Goal: Task Accomplishment & Management: Complete application form

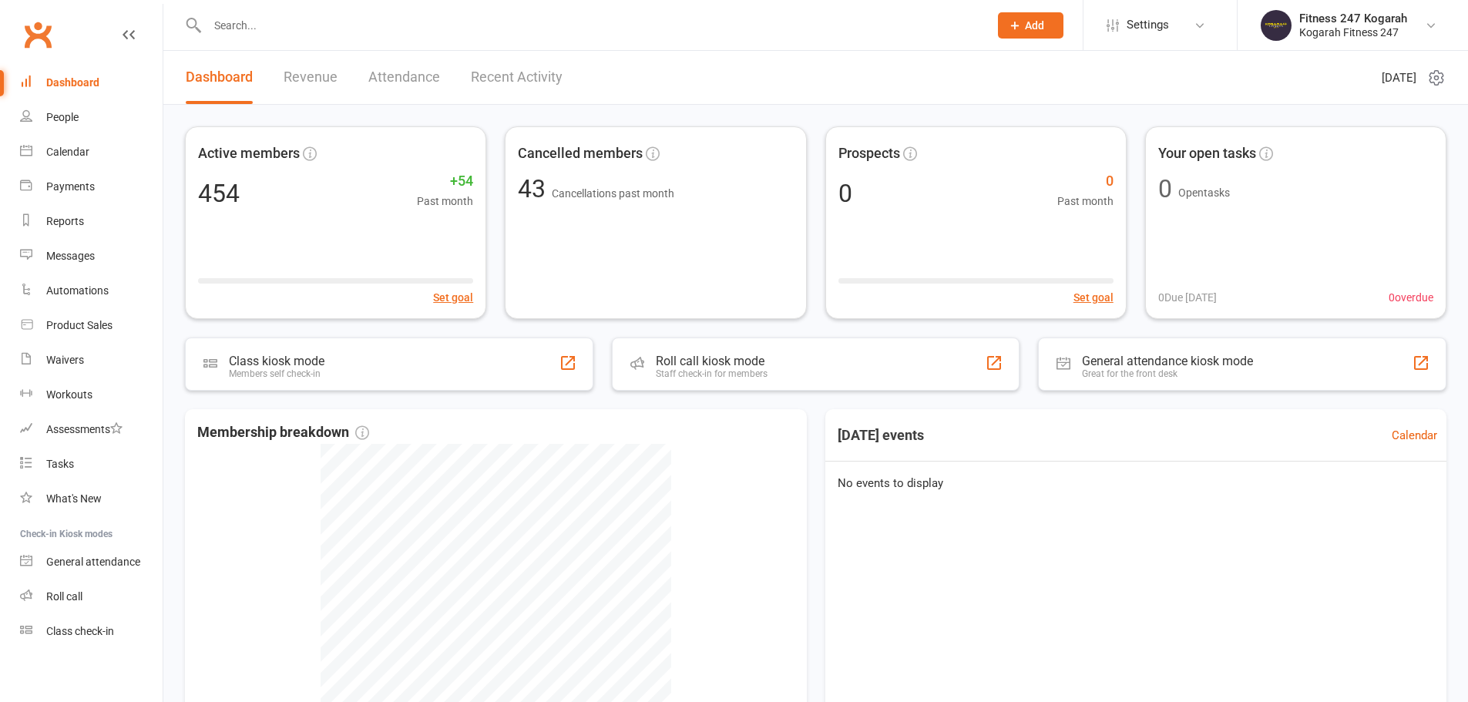
click at [387, 23] on input "text" at bounding box center [590, 26] width 775 height 22
paste input "Carissa Costa"
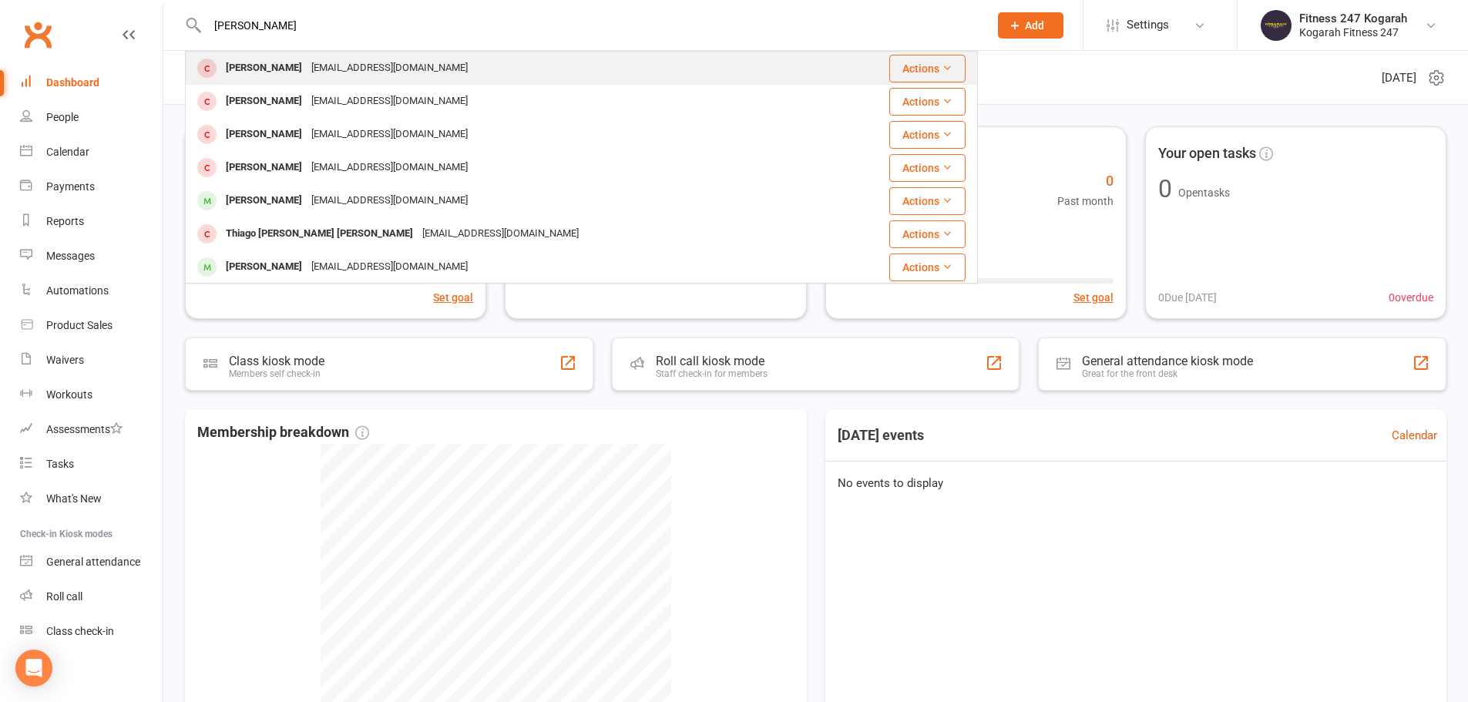
type input "[PERSON_NAME]"
click at [263, 64] on div "[PERSON_NAME]" at bounding box center [264, 68] width 86 height 22
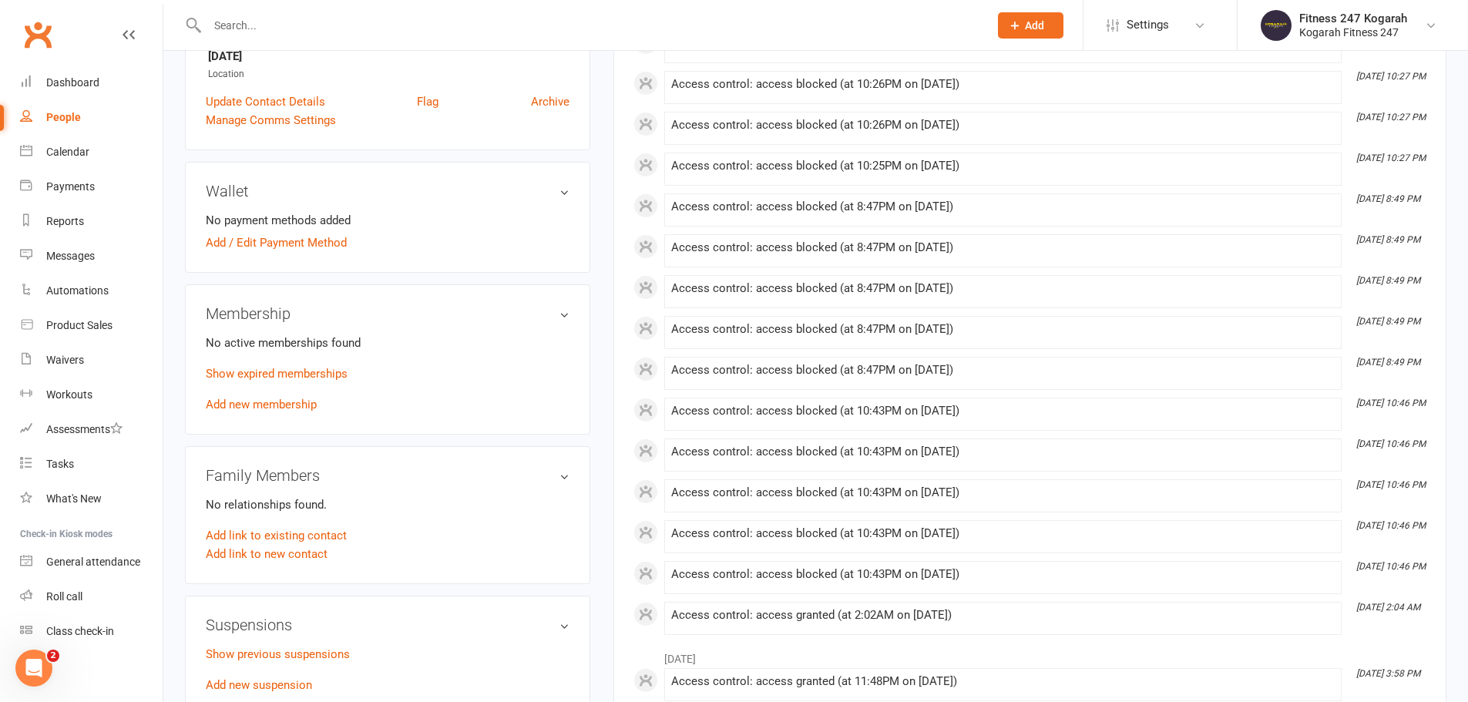
scroll to position [385, 0]
click at [250, 402] on link "Add new membership" at bounding box center [261, 404] width 111 height 14
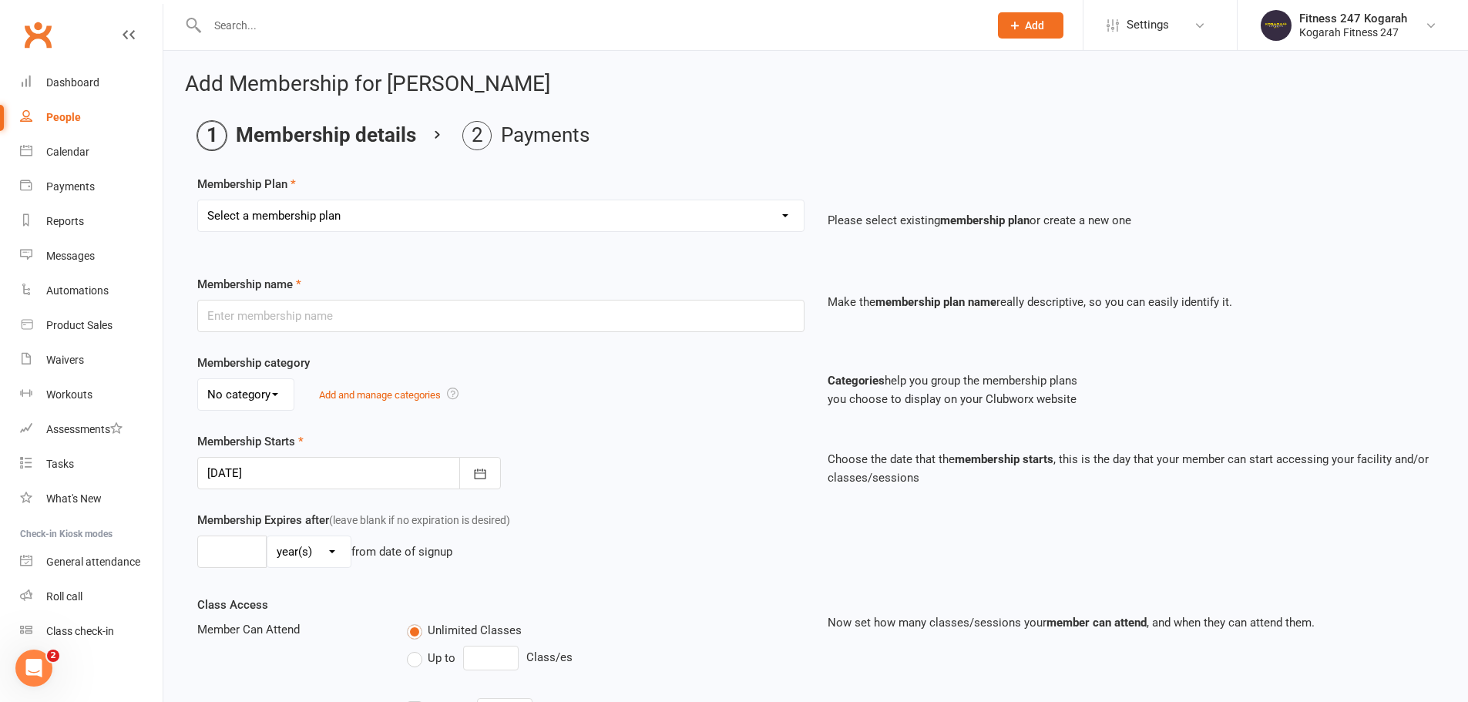
click at [335, 214] on select "Select a membership plan Create new Membership Plan Foundation 19.45 Foundation…" at bounding box center [501, 215] width 606 height 31
select select "11"
click at [198, 200] on select "Select a membership plan Create new Membership Plan Foundation 19.45 Foundation…" at bounding box center [501, 215] width 606 height 31
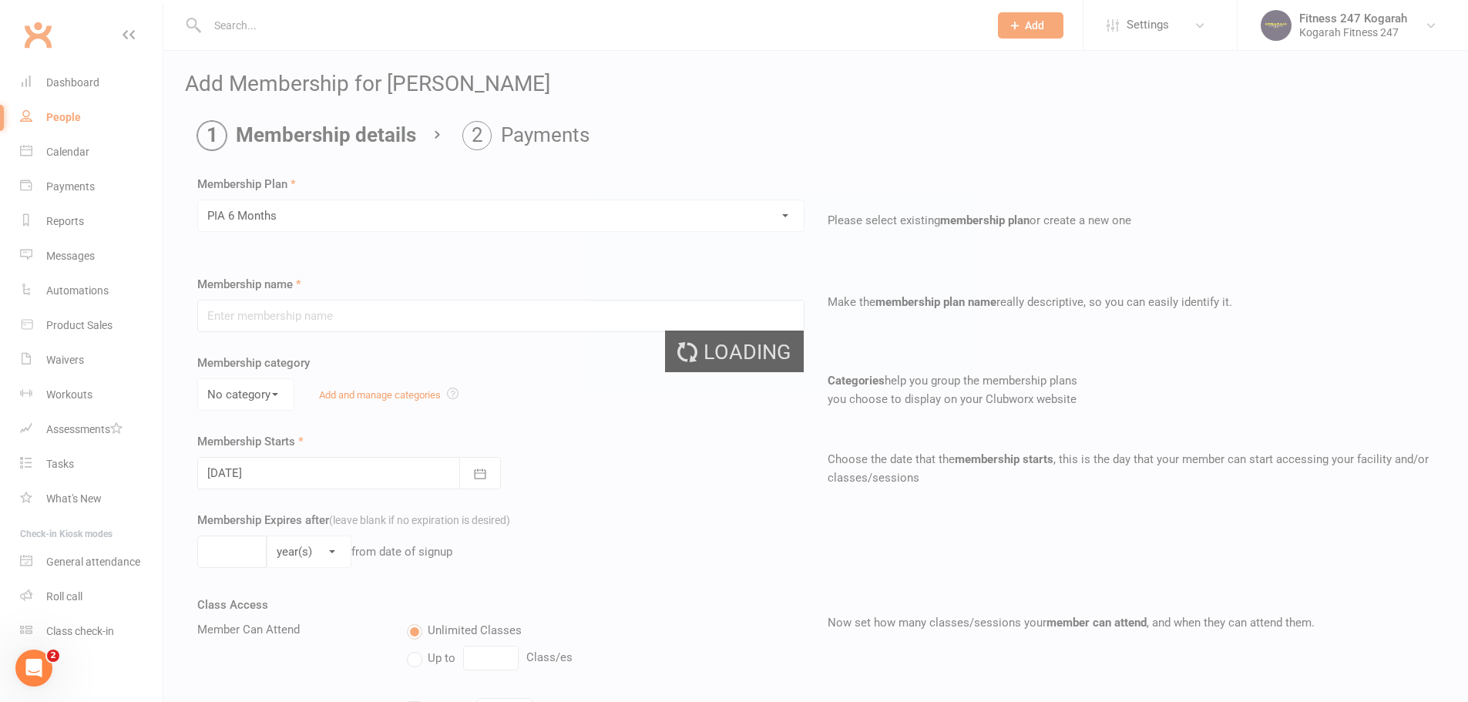
type input "PIA 6 Months"
select select "1"
type input "6"
select select "2"
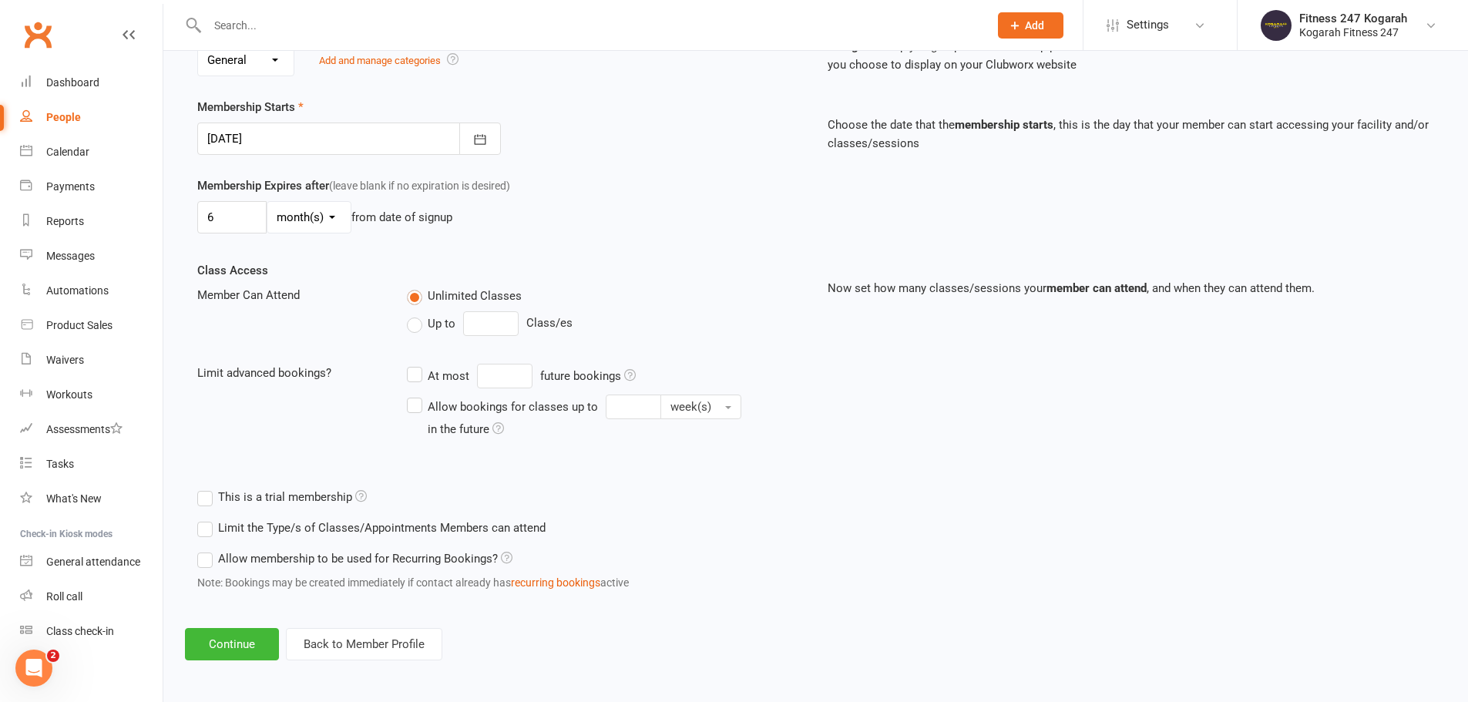
scroll to position [338, 0]
click at [237, 641] on button "Continue" at bounding box center [232, 642] width 94 height 32
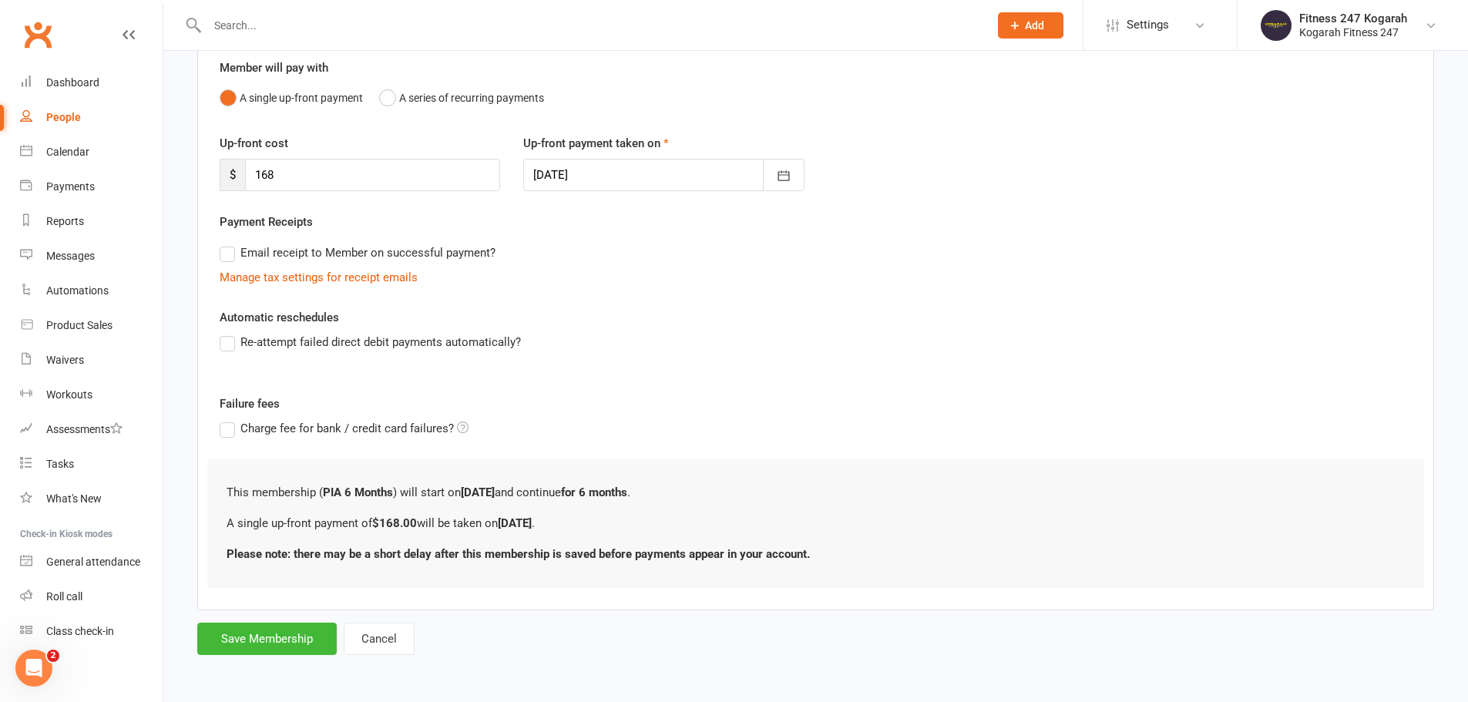
scroll to position [0, 0]
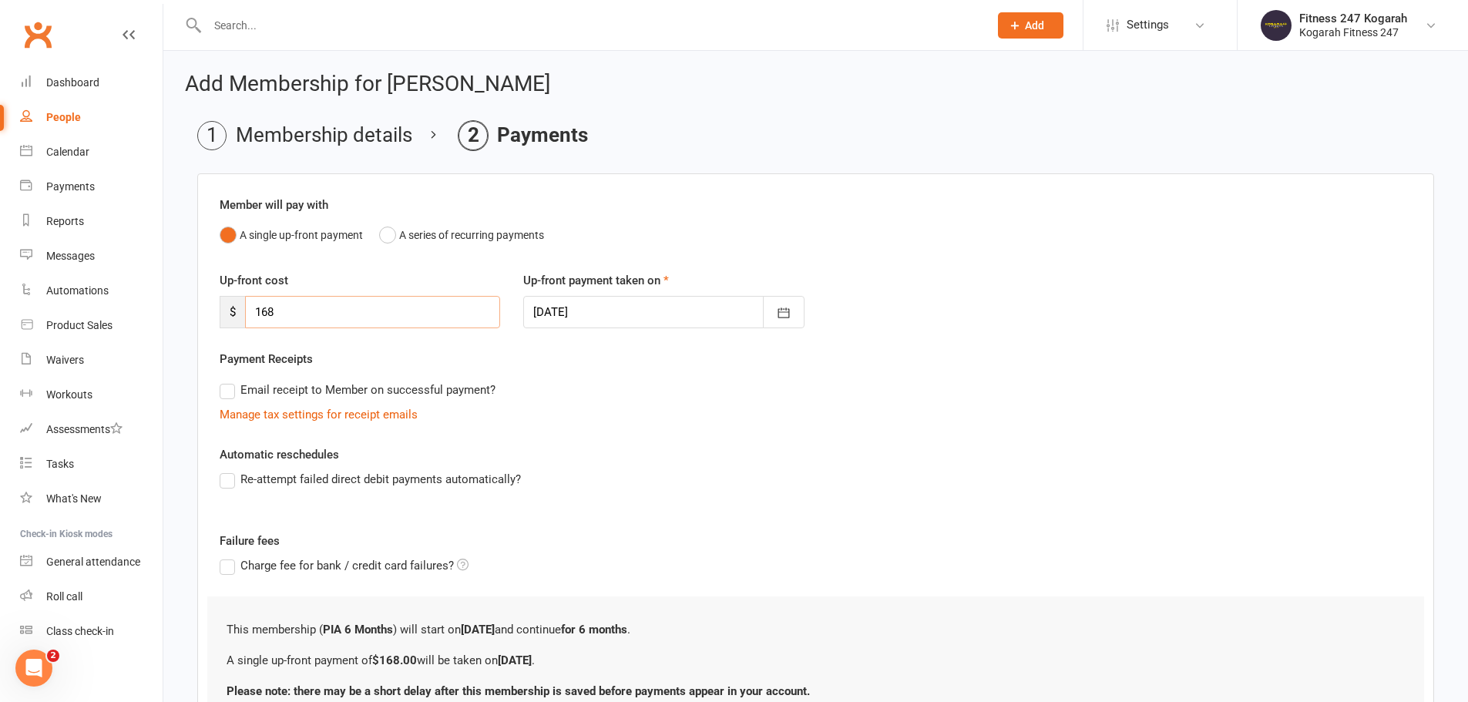
drag, startPoint x: 321, startPoint y: 320, endPoint x: 237, endPoint y: 321, distance: 84.0
click at [229, 323] on div "$ 168" at bounding box center [360, 312] width 281 height 32
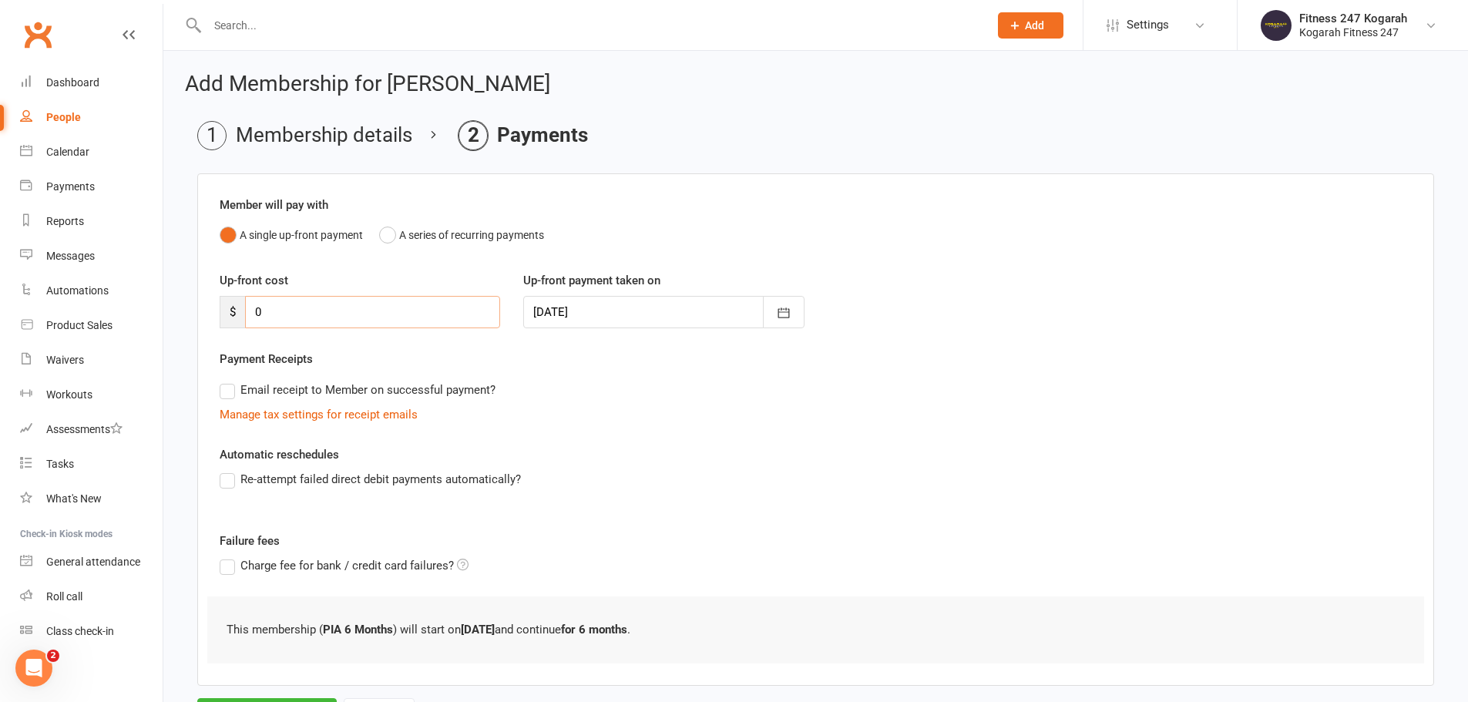
type input "0"
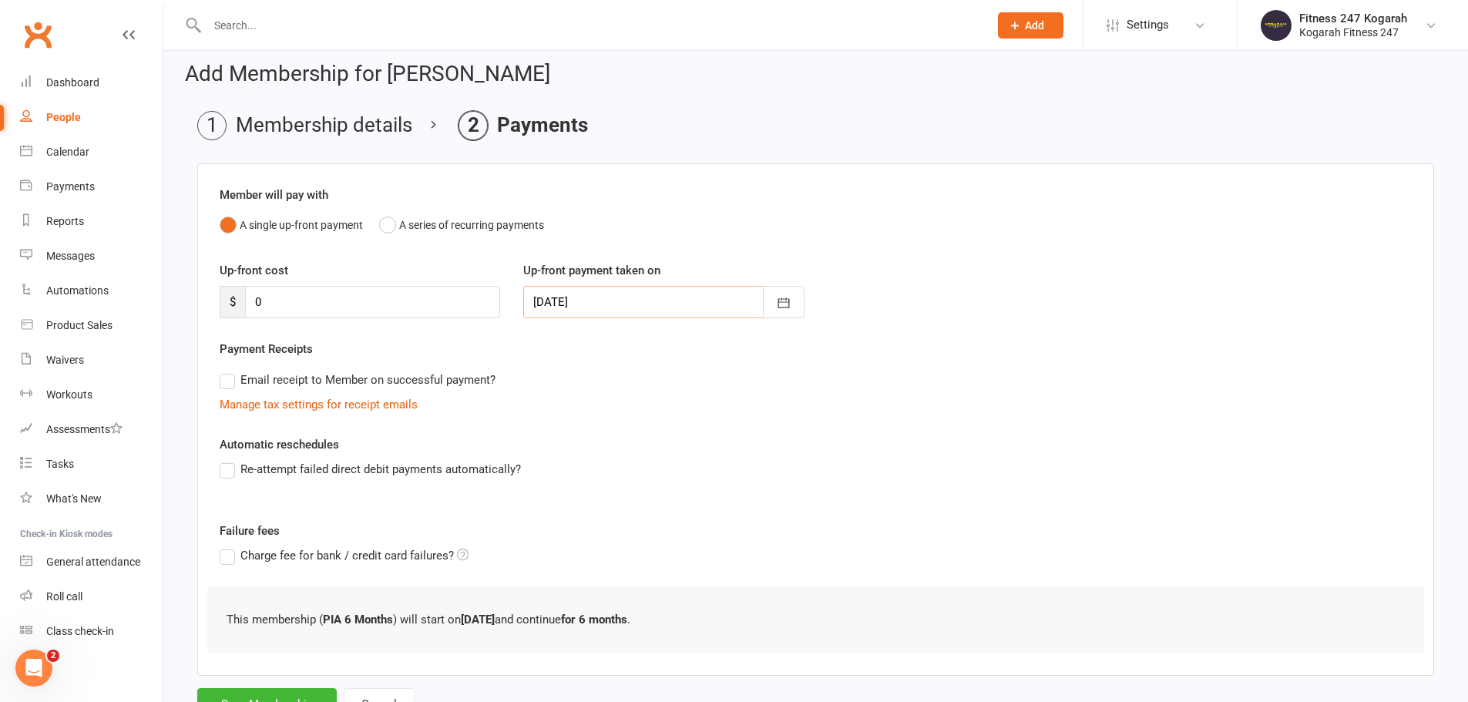
scroll to position [76, 0]
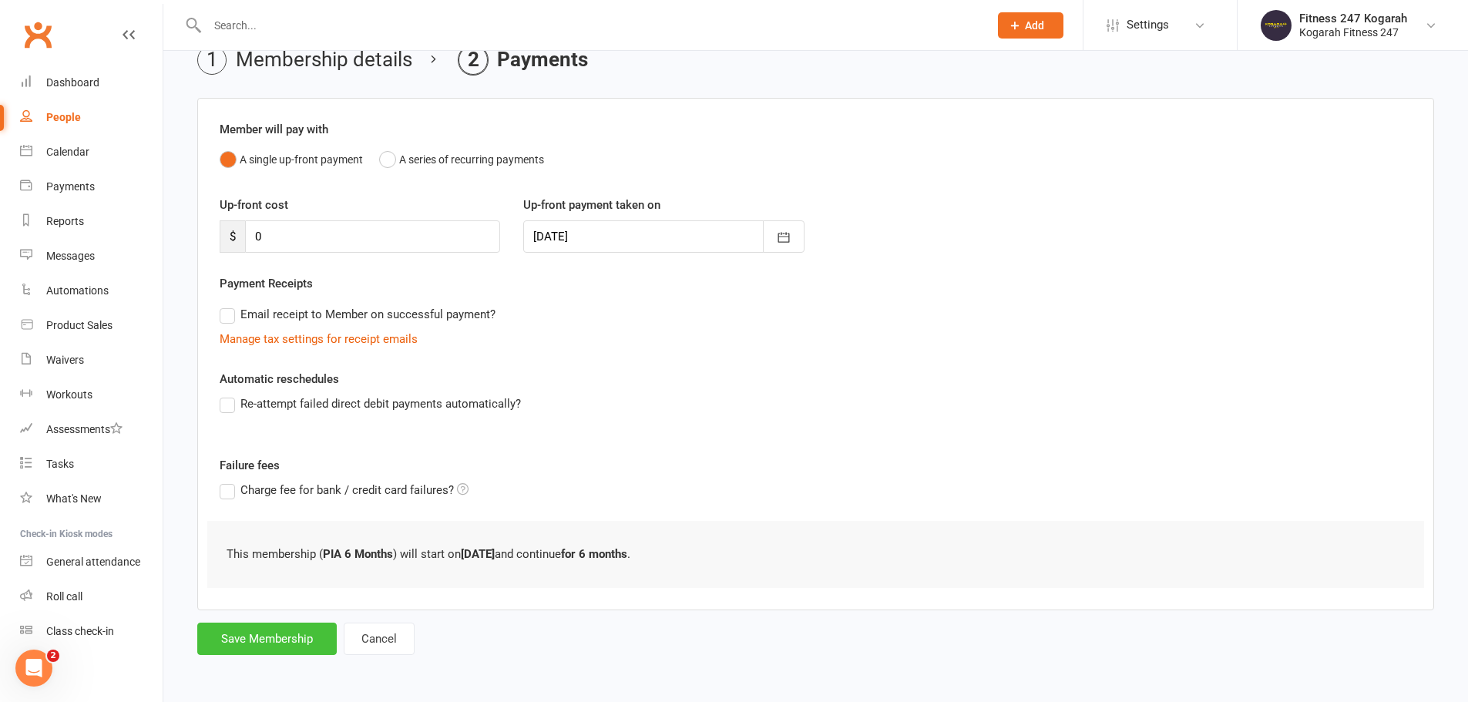
drag, startPoint x: 239, startPoint y: 645, endPoint x: 249, endPoint y: 627, distance: 20.4
click at [240, 645] on button "Save Membership" at bounding box center [267, 639] width 140 height 32
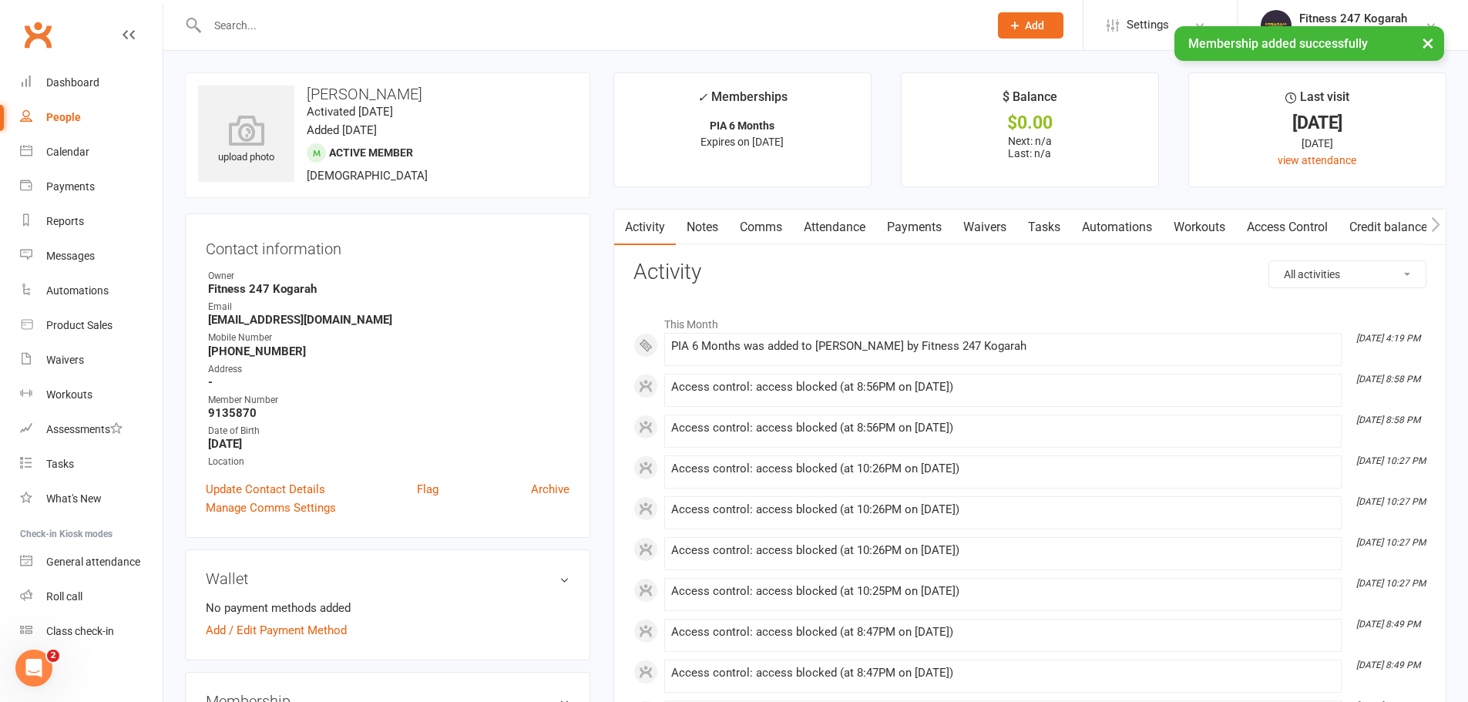
click at [1277, 229] on link "Access Control" at bounding box center [1287, 227] width 103 height 35
